Goal: Browse casually: Explore the website without a specific task or goal

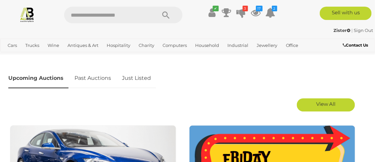
scroll to position [326, 0]
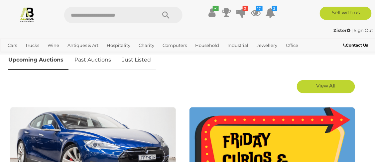
click at [138, 59] on link "Just Listed" at bounding box center [136, 61] width 39 height 20
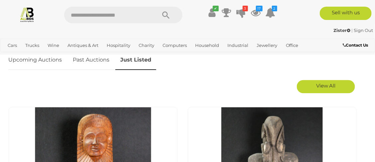
click at [327, 86] on span "View All" at bounding box center [326, 86] width 20 height 6
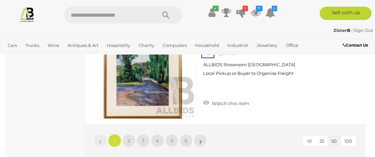
scroll to position [5940, 0]
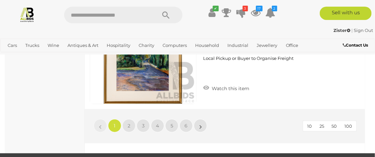
click at [336, 123] on span "50" at bounding box center [334, 125] width 5 height 5
click at [334, 123] on span "50" at bounding box center [334, 125] width 5 height 5
click at [129, 123] on span "2" at bounding box center [129, 126] width 3 height 6
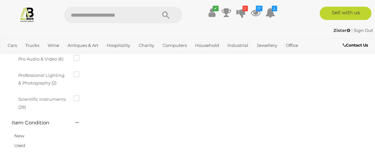
scroll to position [0, 0]
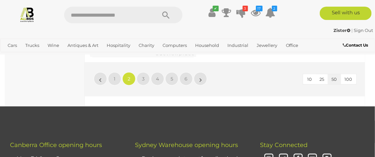
scroll to position [5926, 0]
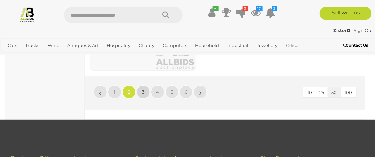
click at [143, 89] on span "3" at bounding box center [143, 92] width 3 height 6
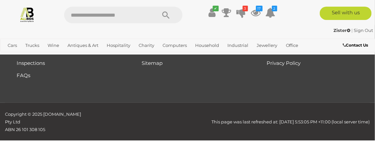
scroll to position [0, 0]
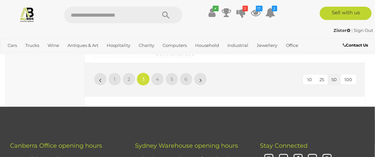
scroll to position [5926, 0]
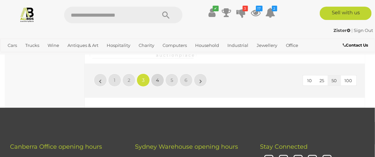
click at [157, 82] on span "4" at bounding box center [157, 80] width 3 height 6
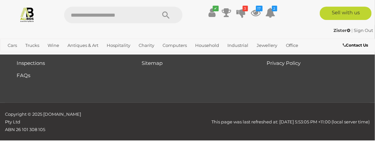
scroll to position [0, 0]
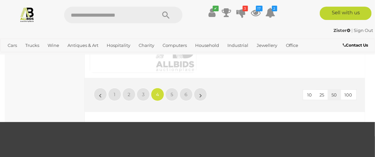
scroll to position [5900, 0]
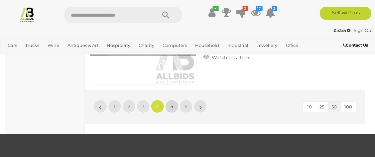
click at [172, 109] on span "5" at bounding box center [172, 106] width 3 height 6
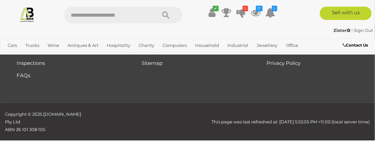
scroll to position [0, 0]
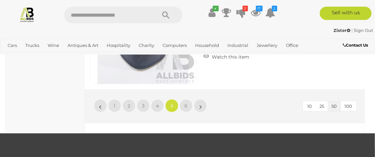
scroll to position [5913, 0]
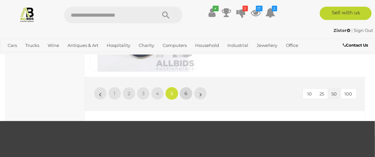
click at [185, 90] on span "6" at bounding box center [186, 93] width 3 height 6
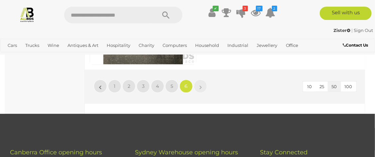
scroll to position [4388, 0]
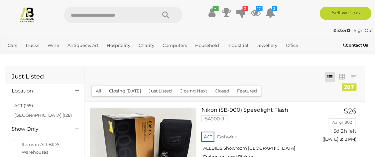
click at [258, 13] on icon at bounding box center [256, 13] width 10 height 12
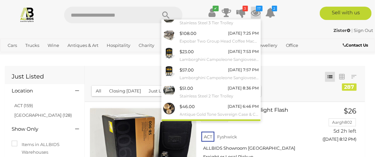
scroll to position [106, 0]
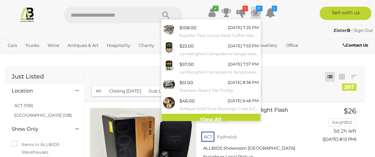
click at [215, 119] on link "View All" at bounding box center [211, 120] width 99 height 12
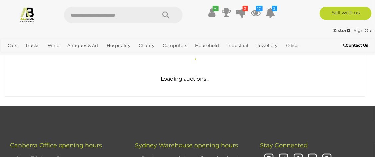
scroll to position [159, 0]
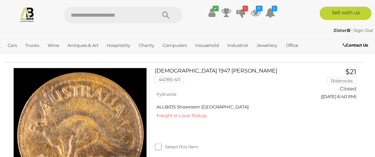
scroll to position [2718, 0]
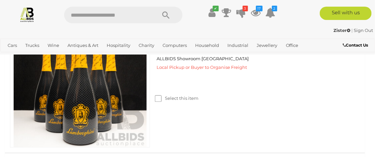
scroll to position [333, 0]
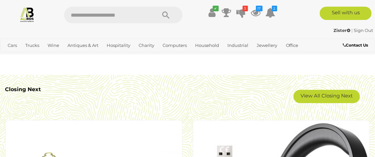
scroll to position [1197, 0]
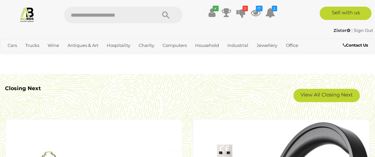
click at [327, 94] on link "View All Closing Next" at bounding box center [327, 95] width 66 height 13
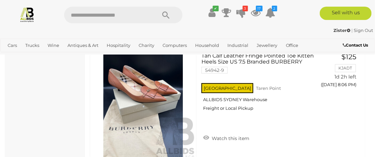
scroll to position [3951, 0]
